Goal: Check status: Check status

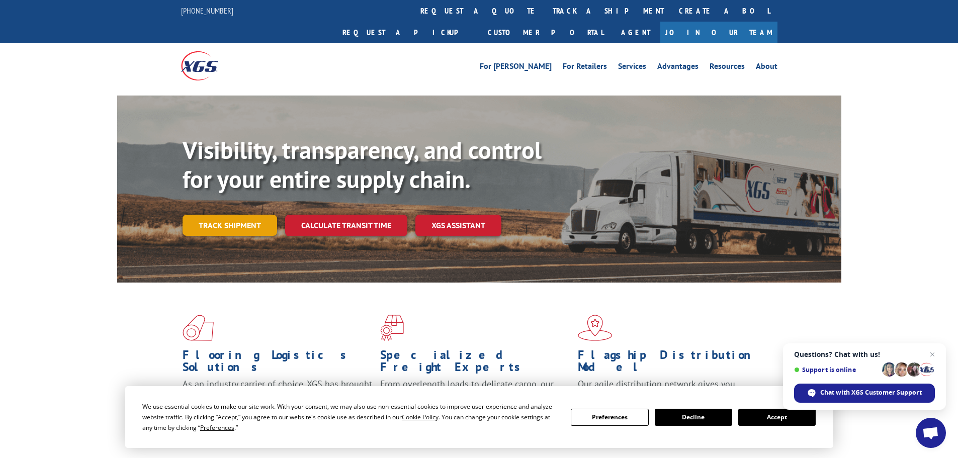
click at [228, 215] on link "Track shipment" at bounding box center [230, 225] width 95 height 21
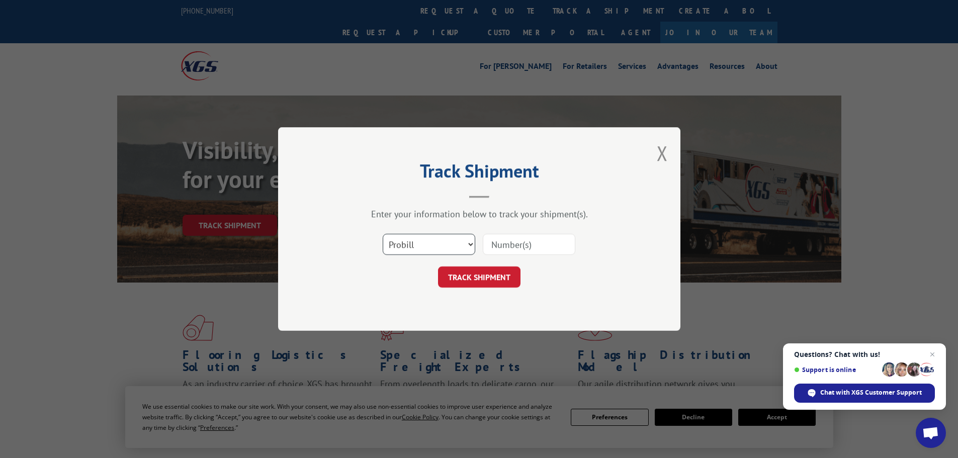
click at [434, 247] on select "Select category... Probill BOL PO" at bounding box center [429, 244] width 93 height 21
select select "bol"
click at [383, 234] on select "Select category... Probill BOL PO" at bounding box center [429, 244] width 93 height 21
click at [518, 241] on input at bounding box center [529, 244] width 93 height 21
paste input "7079737"
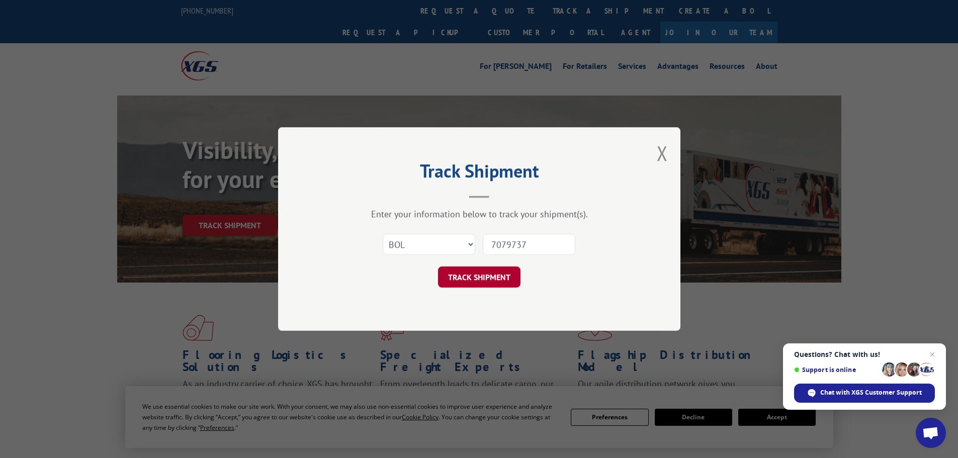
type input "7079737"
click at [466, 276] on button "TRACK SHIPMENT" at bounding box center [479, 277] width 82 height 21
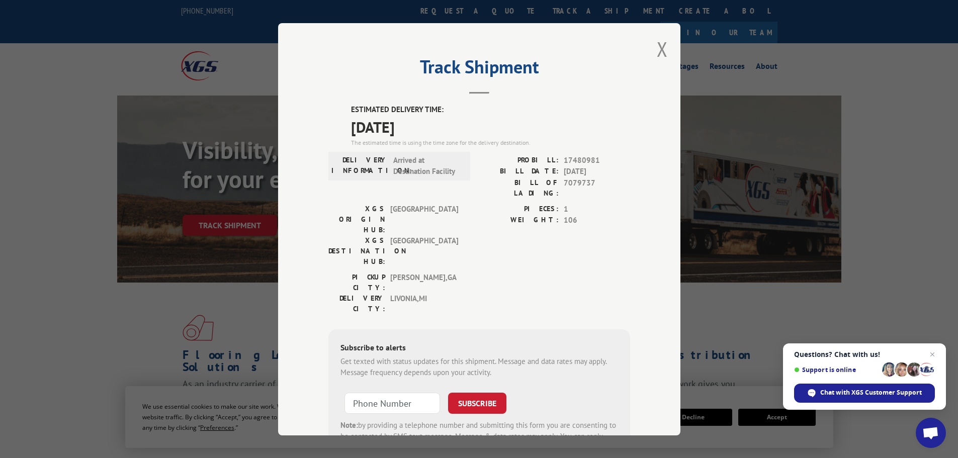
click at [664, 43] on div "Track Shipment ESTIMATED DELIVERY TIME: [DATE] The estimated time is using the …" at bounding box center [479, 229] width 402 height 412
click at [657, 46] on button "Close modal" at bounding box center [662, 49] width 11 height 27
